Goal: Browse casually: Explore the website without a specific task or goal

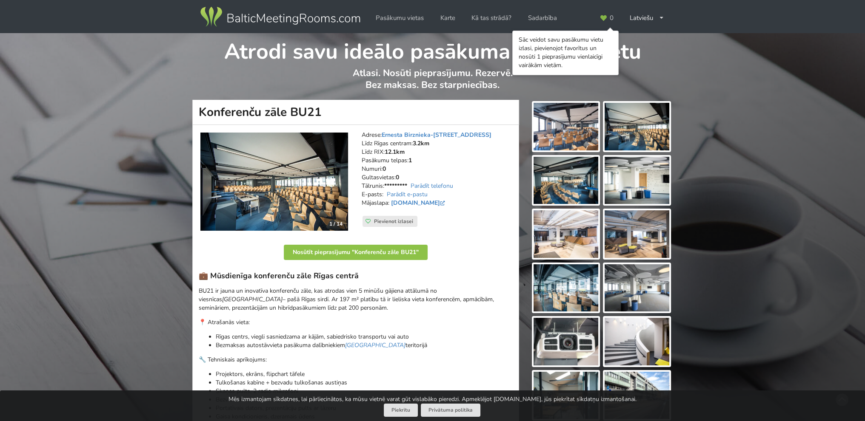
click at [263, 165] on img at bounding box center [274, 182] width 148 height 99
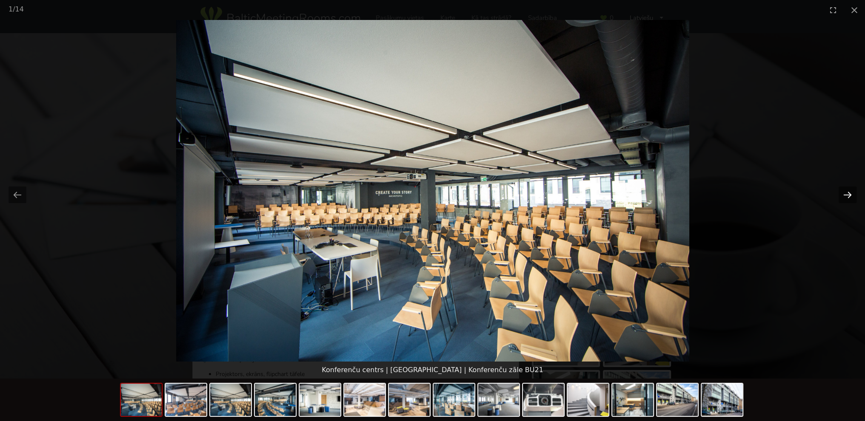
click at [847, 195] on button "Next slide" at bounding box center [847, 195] width 18 height 17
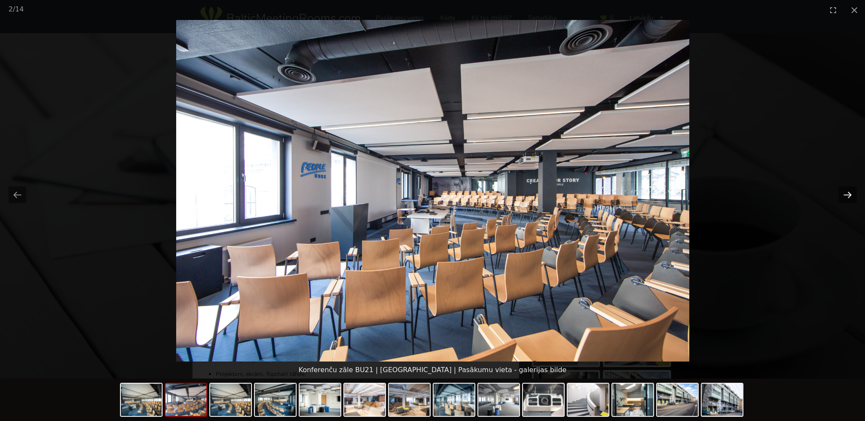
click at [847, 195] on button "Next slide" at bounding box center [847, 195] width 18 height 17
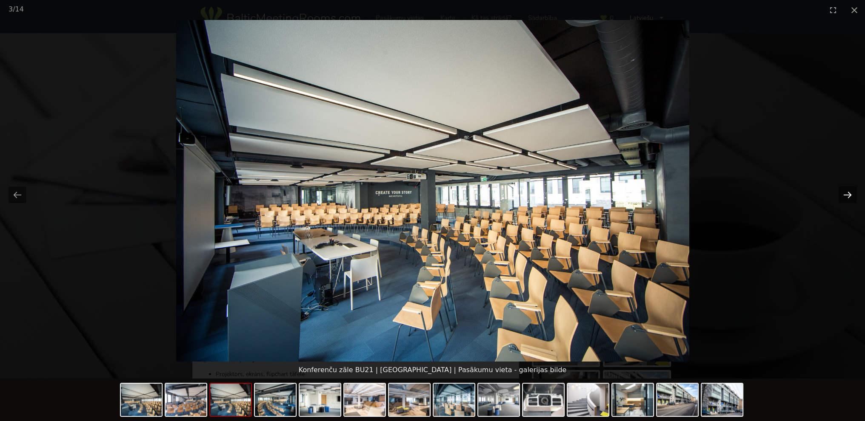
click at [847, 195] on button "Next slide" at bounding box center [847, 195] width 18 height 17
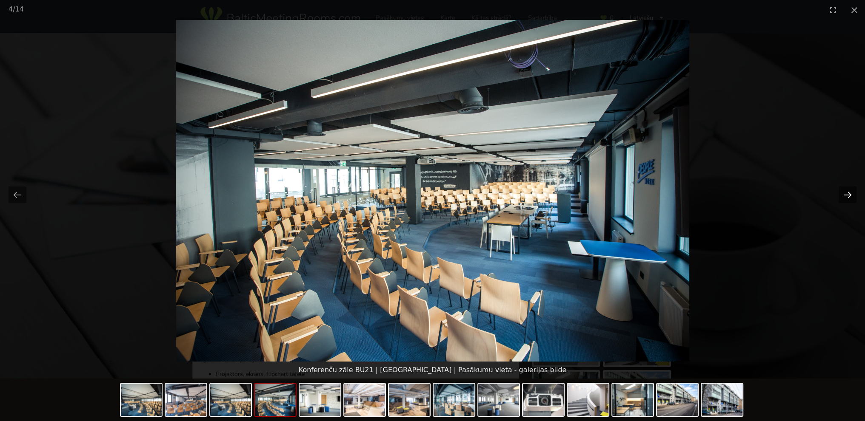
click at [847, 195] on button "Next slide" at bounding box center [847, 195] width 18 height 17
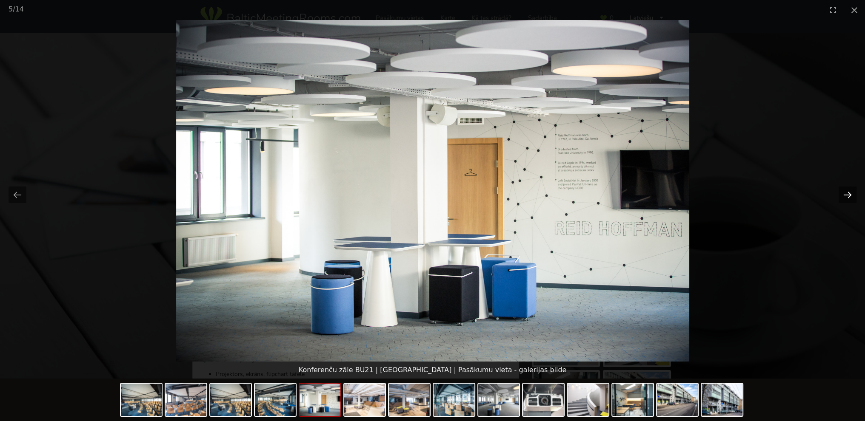
click at [847, 195] on button "Next slide" at bounding box center [847, 195] width 18 height 17
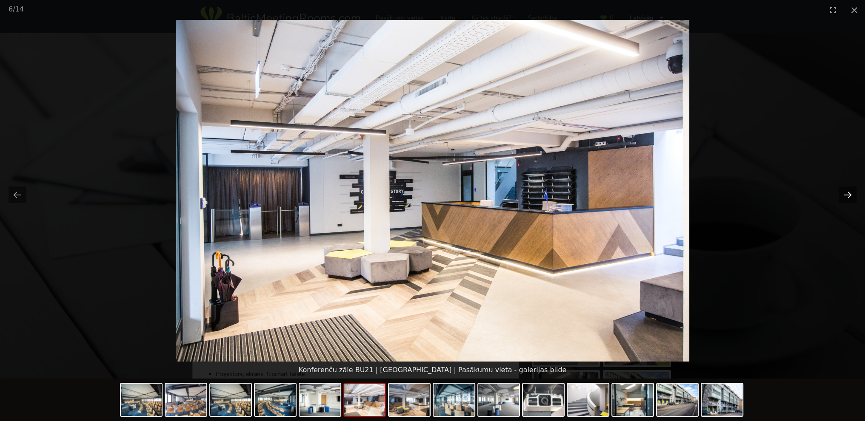
click at [847, 195] on button "Next slide" at bounding box center [847, 195] width 18 height 17
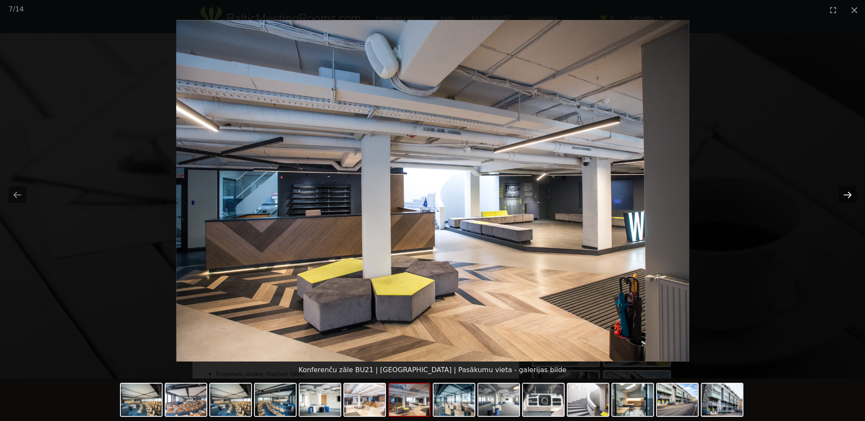
click at [847, 195] on button "Next slide" at bounding box center [847, 195] width 18 height 17
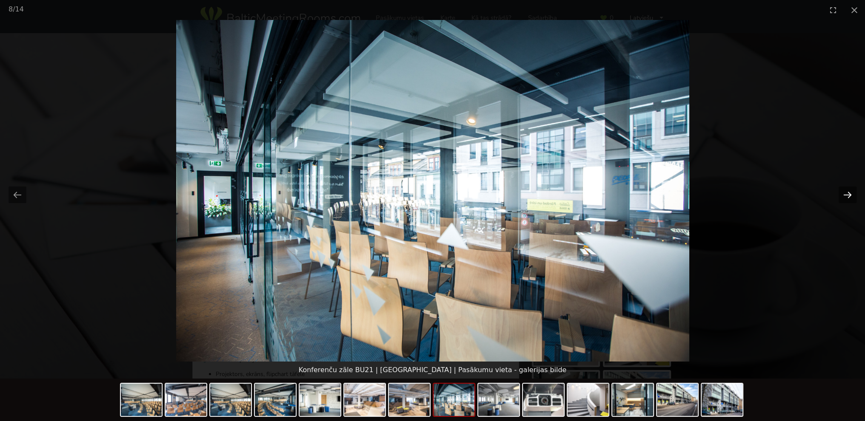
click at [847, 195] on button "Next slide" at bounding box center [847, 195] width 18 height 17
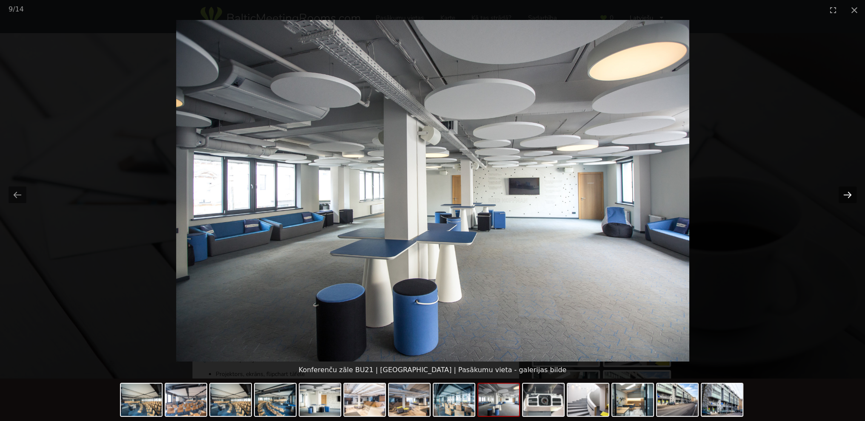
click at [847, 195] on button "Next slide" at bounding box center [847, 195] width 18 height 17
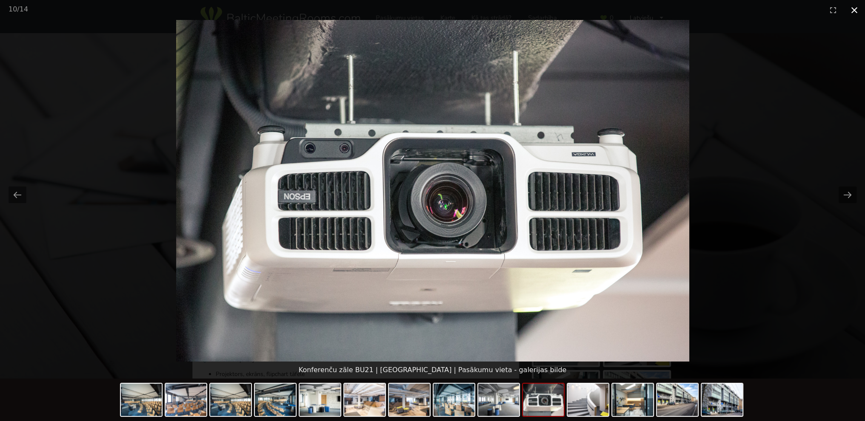
click at [850, 11] on button "Close gallery" at bounding box center [853, 10] width 21 height 20
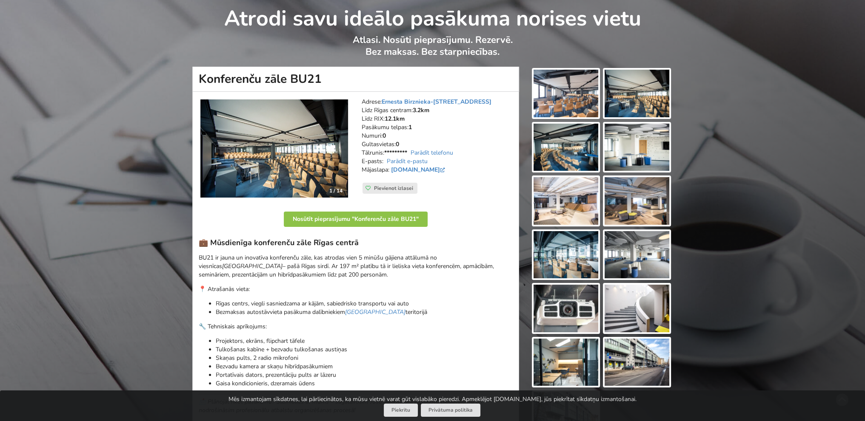
scroll to position [128, 0]
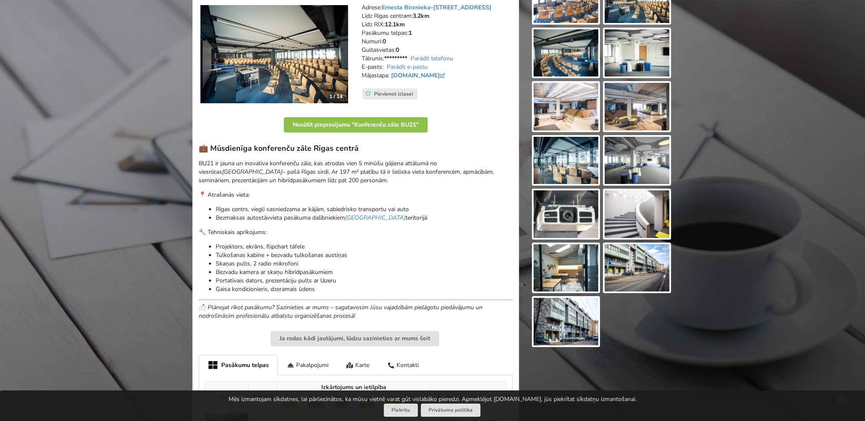
click at [635, 271] on img at bounding box center [636, 269] width 65 height 48
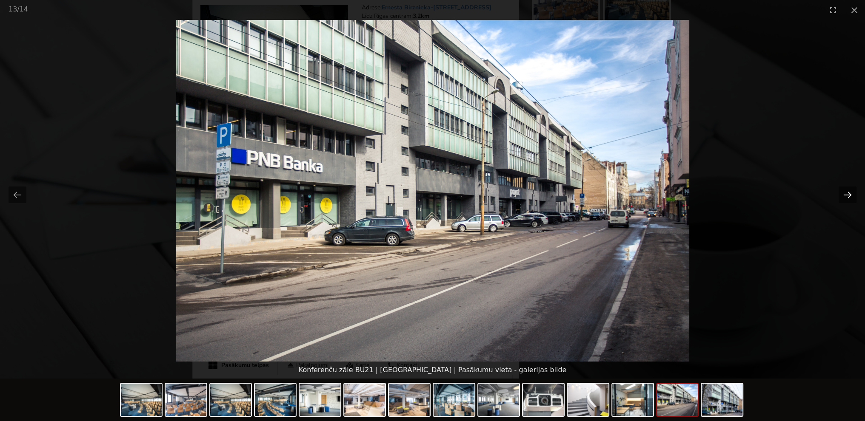
click at [846, 195] on button "Next slide" at bounding box center [847, 195] width 18 height 17
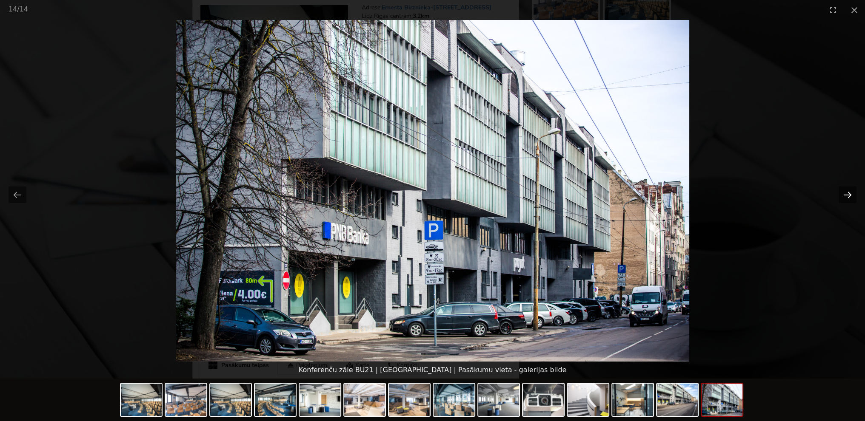
click at [845, 195] on button "Next slide" at bounding box center [847, 195] width 18 height 17
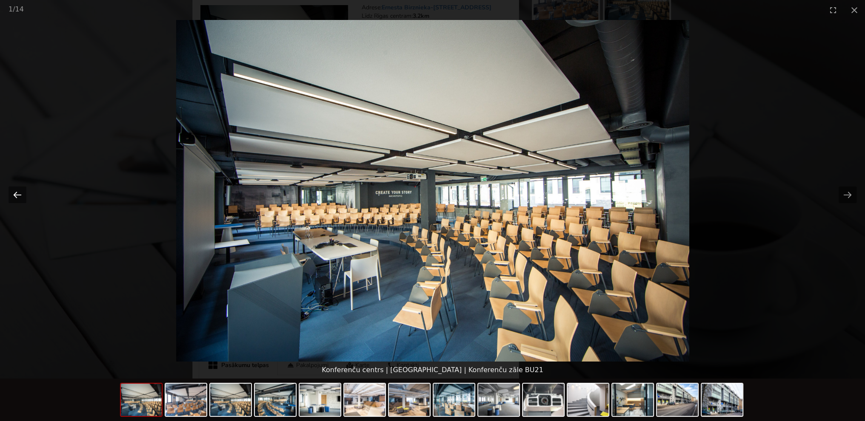
click at [23, 196] on button "Previous slide" at bounding box center [18, 195] width 18 height 17
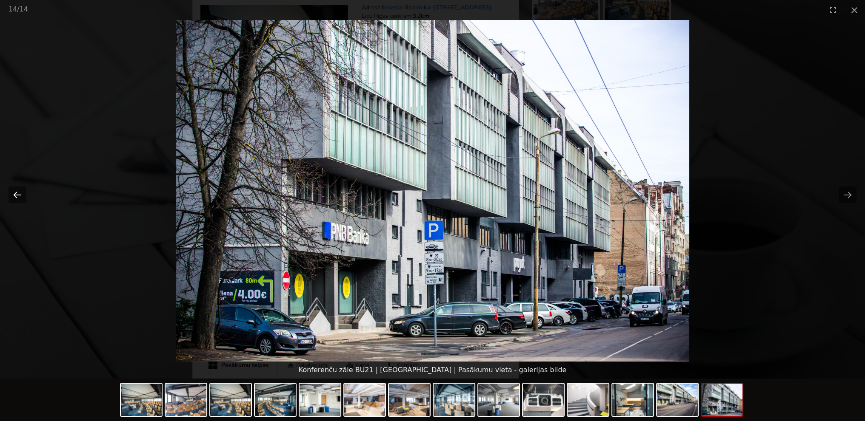
click at [23, 196] on button "Previous slide" at bounding box center [18, 195] width 18 height 17
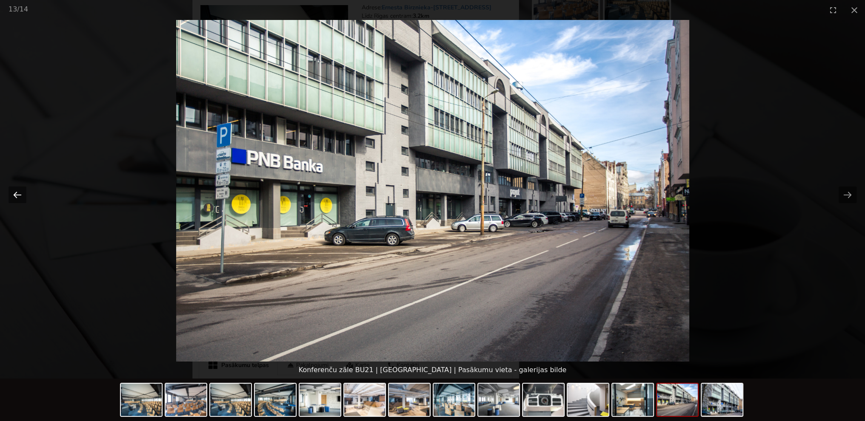
click at [23, 196] on button "Previous slide" at bounding box center [18, 195] width 18 height 17
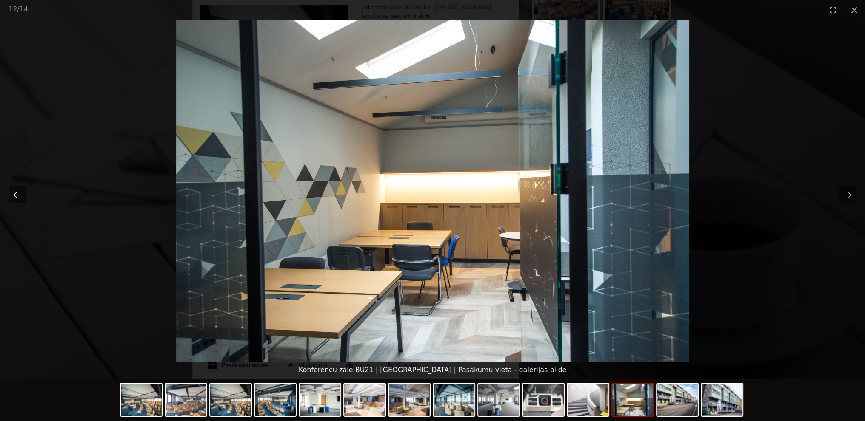
click at [23, 196] on button "Previous slide" at bounding box center [18, 195] width 18 height 17
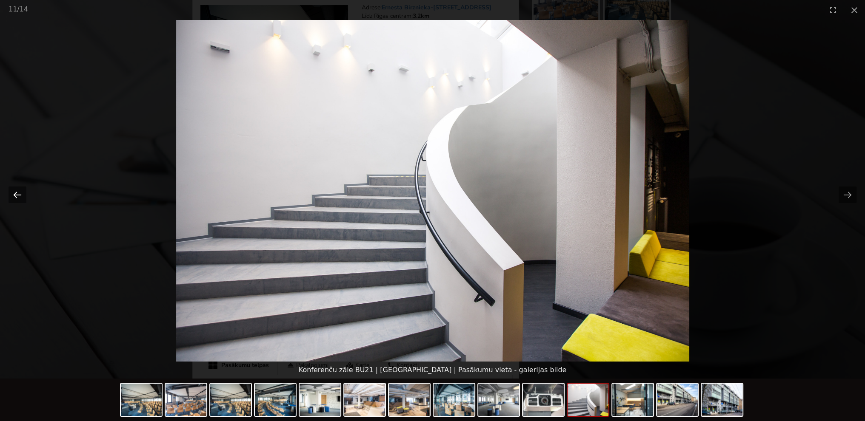
click at [23, 196] on button "Previous slide" at bounding box center [18, 195] width 18 height 17
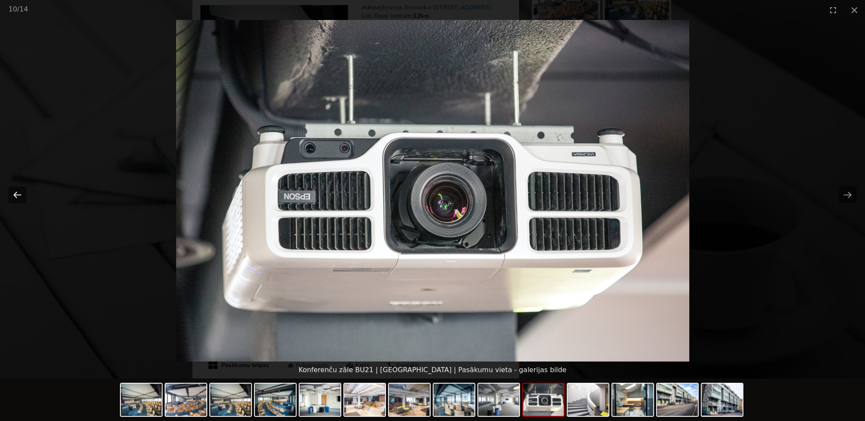
click at [23, 196] on button "Previous slide" at bounding box center [18, 195] width 18 height 17
